Goal: Find specific page/section: Find specific page/section

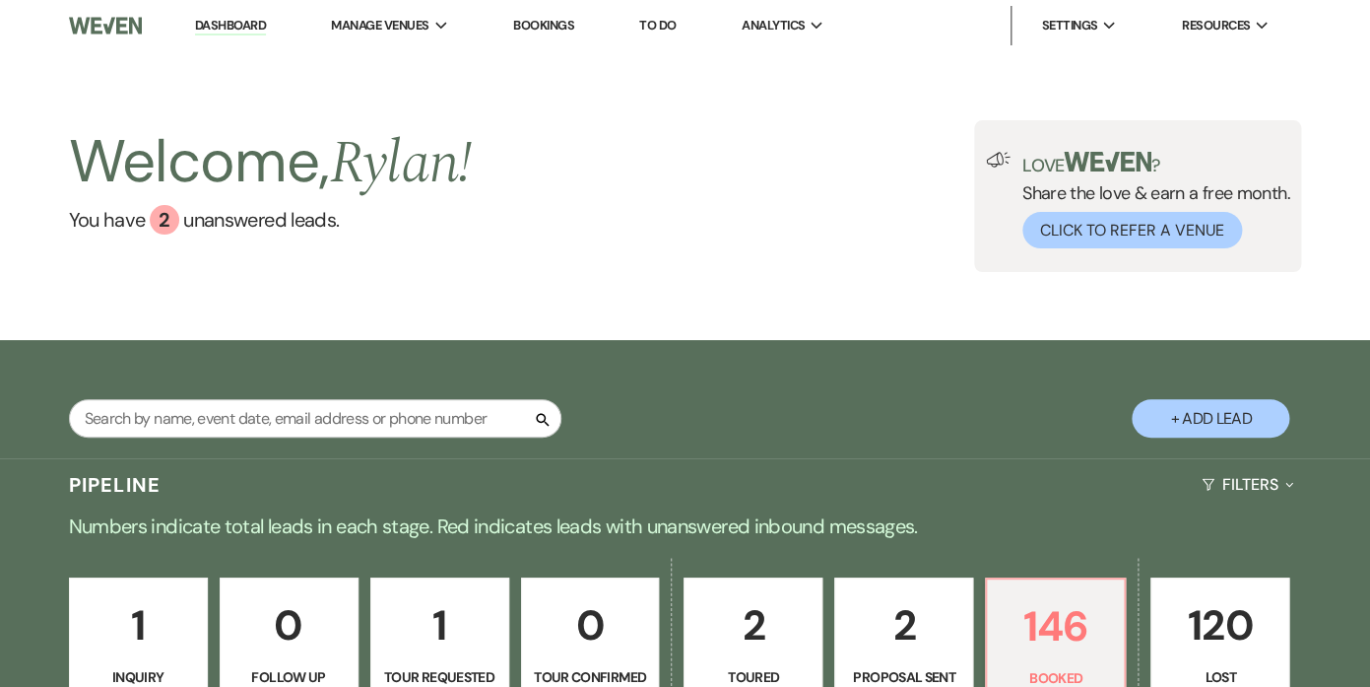
click at [178, 439] on div "Search" at bounding box center [315, 426] width 493 height 54
click at [180, 425] on input "text" at bounding box center [315, 418] width 493 height 38
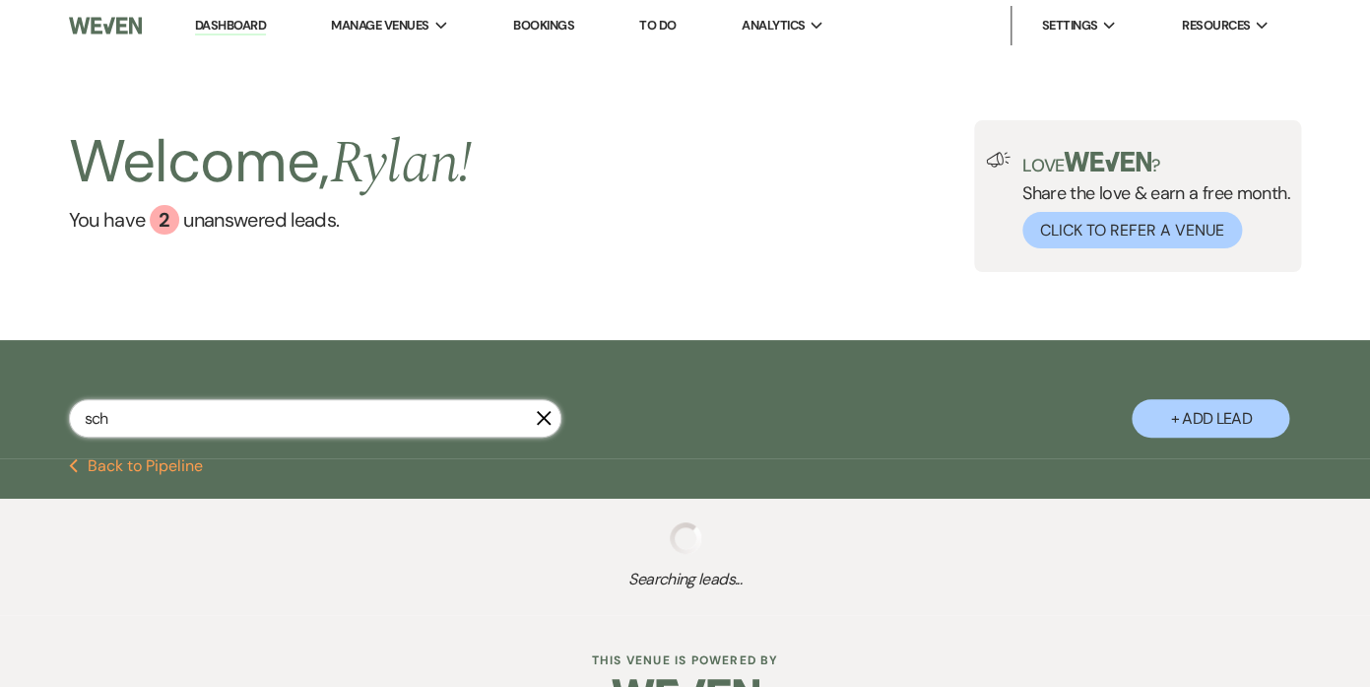
type input "schr"
select select "2"
select select "8"
select select "5"
select select "8"
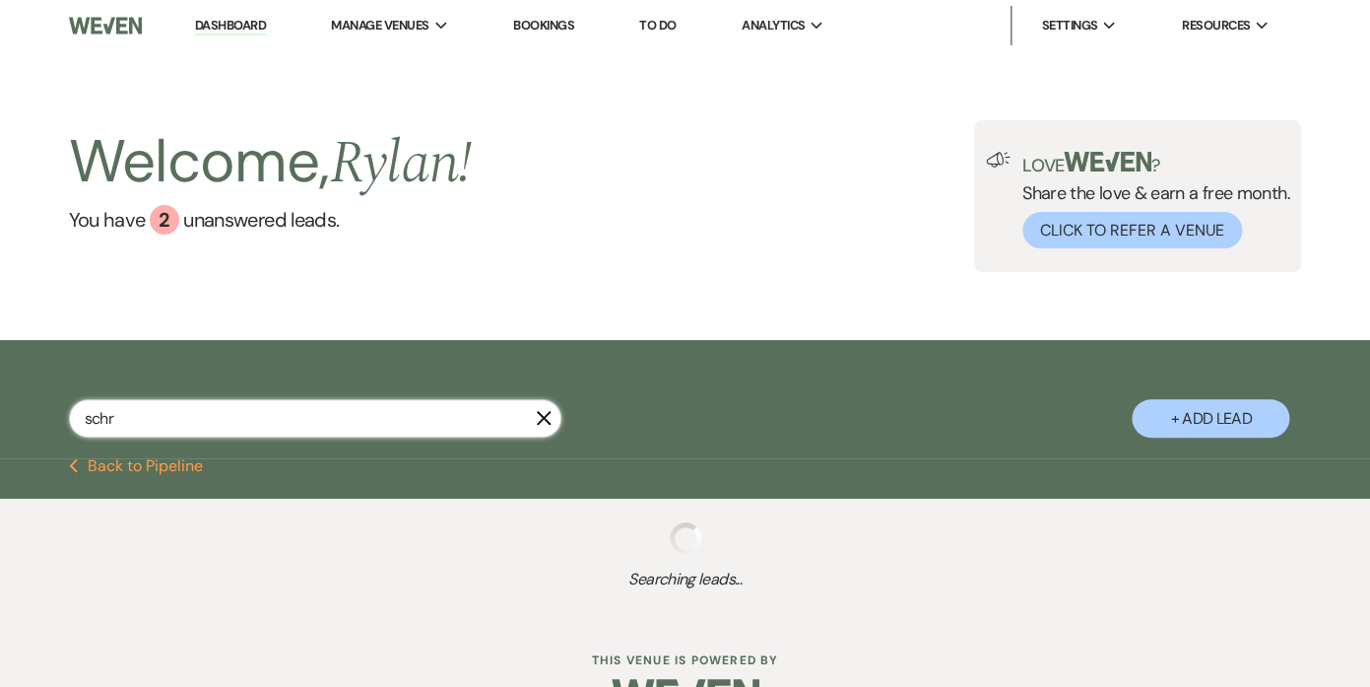
select select "5"
select select "8"
select select "5"
select select "8"
select select "5"
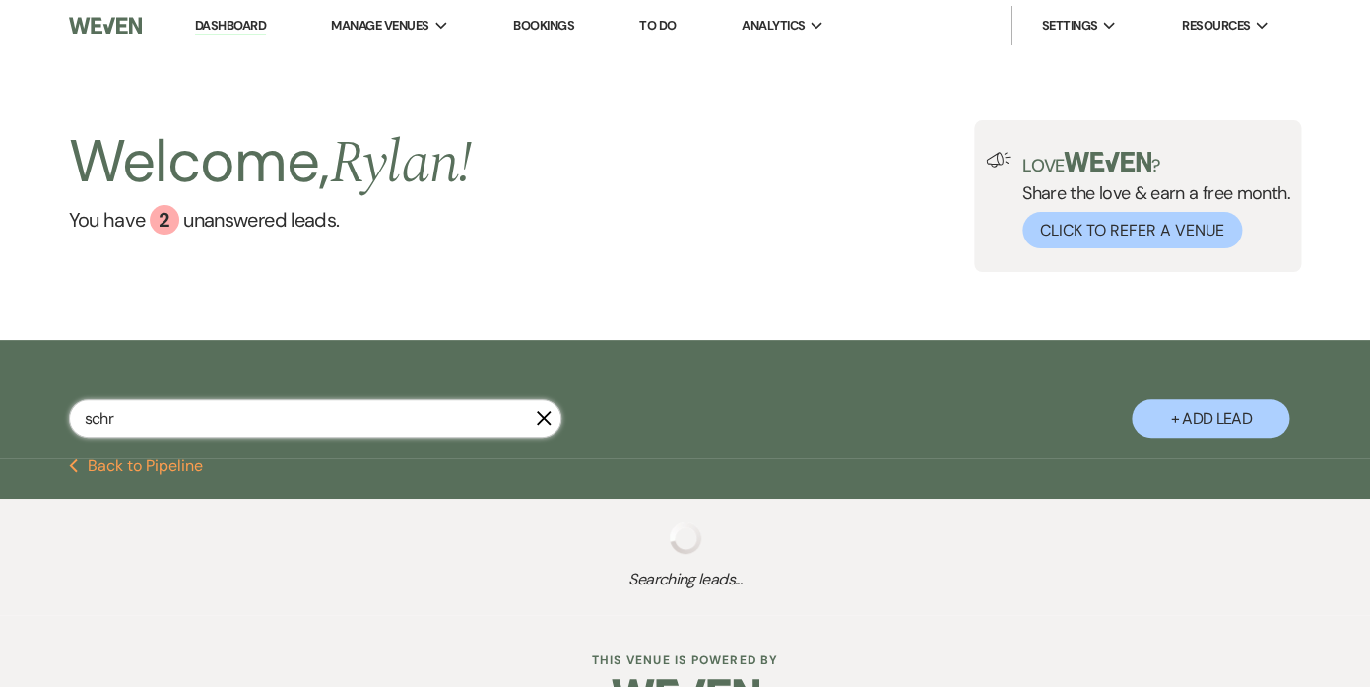
select select "8"
select select "1"
select select "8"
select select "5"
select select "8"
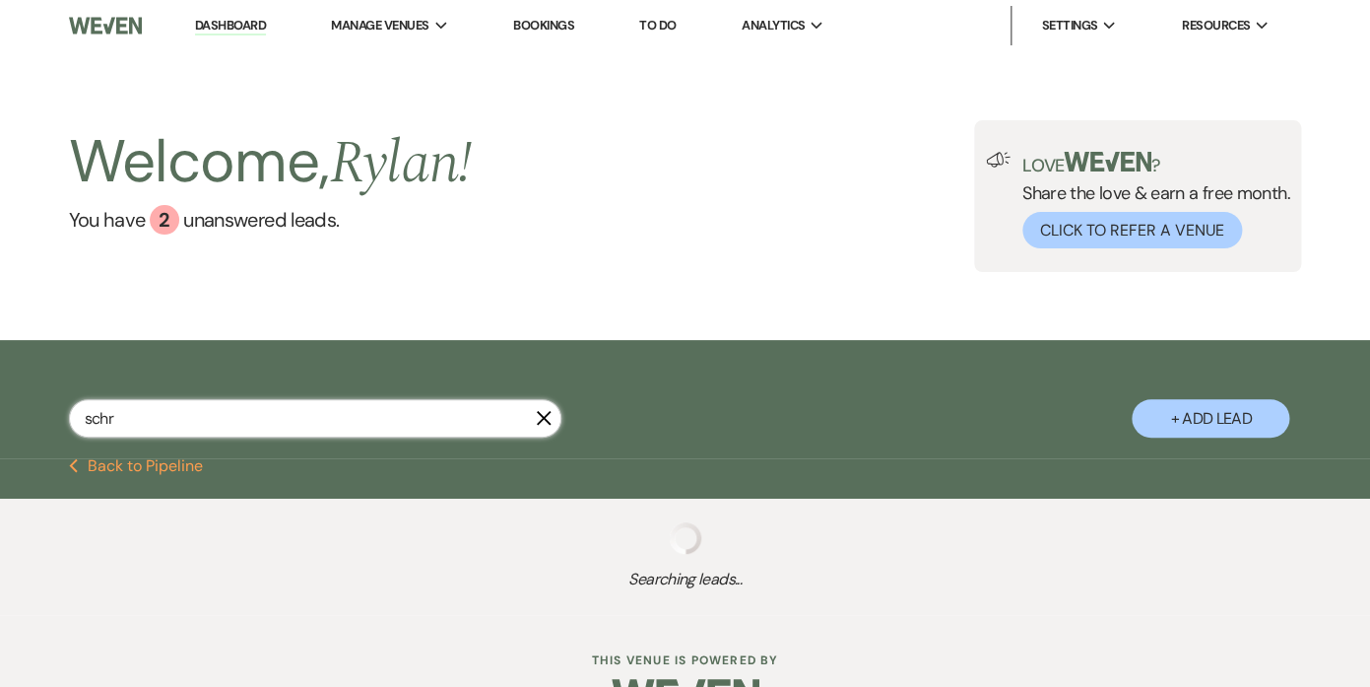
select select "7"
select select "8"
select select "5"
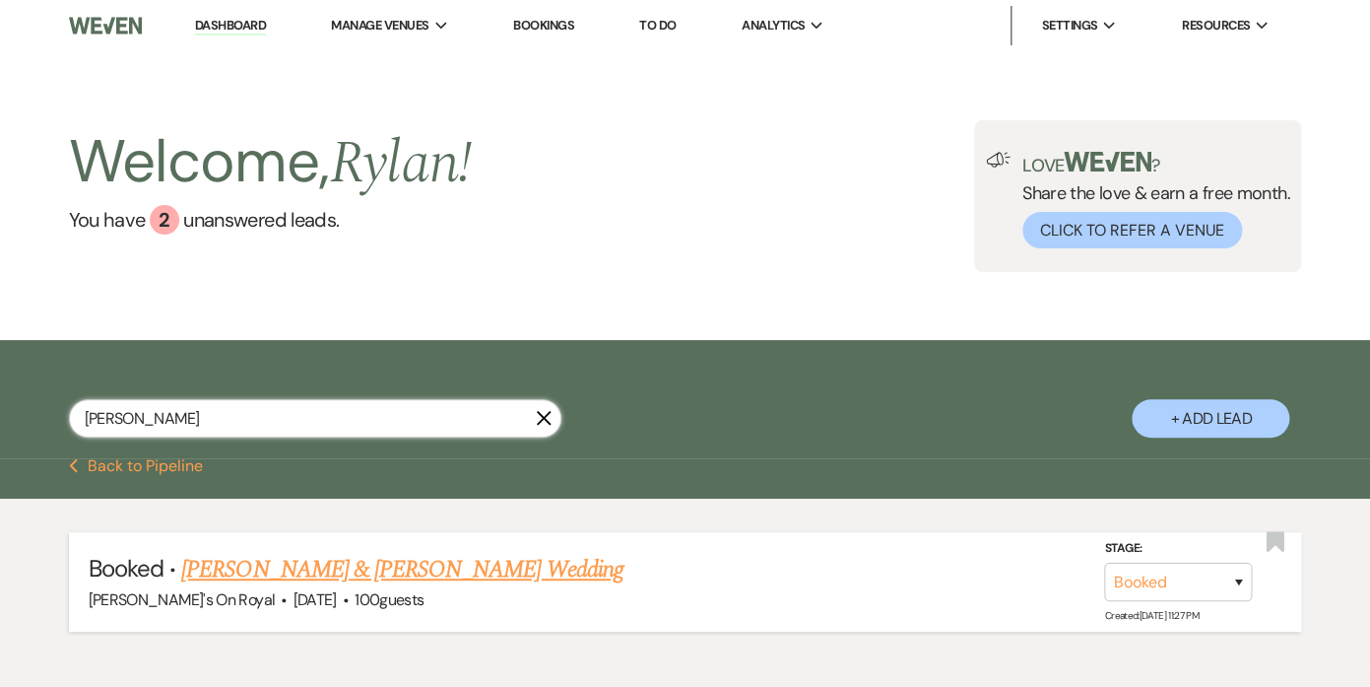
type input "[PERSON_NAME]"
click at [368, 570] on link "[PERSON_NAME] & [PERSON_NAME] Wedding" at bounding box center [401, 569] width 441 height 35
